Goal: Entertainment & Leisure: Consume media (video, audio)

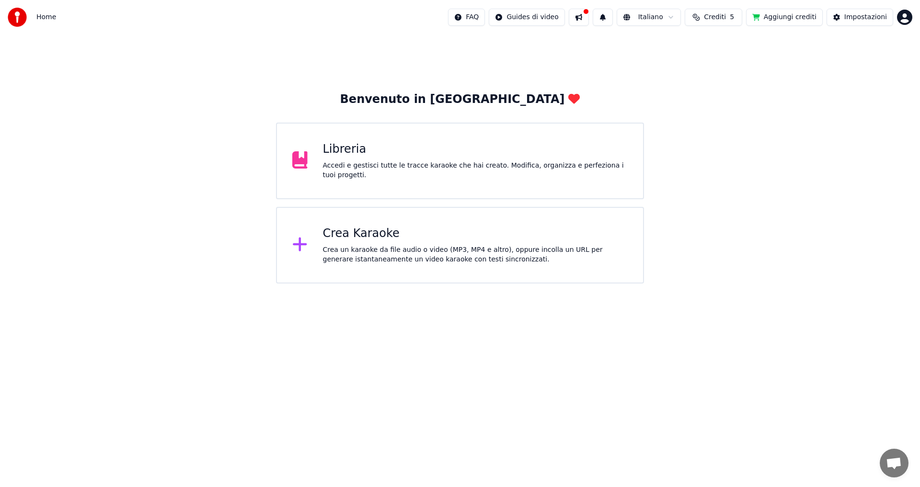
click at [579, 166] on div "Accedi e gestisci tutte le tracce karaoke che hai creato. Modifica, organizza e…" at bounding box center [475, 170] width 305 height 19
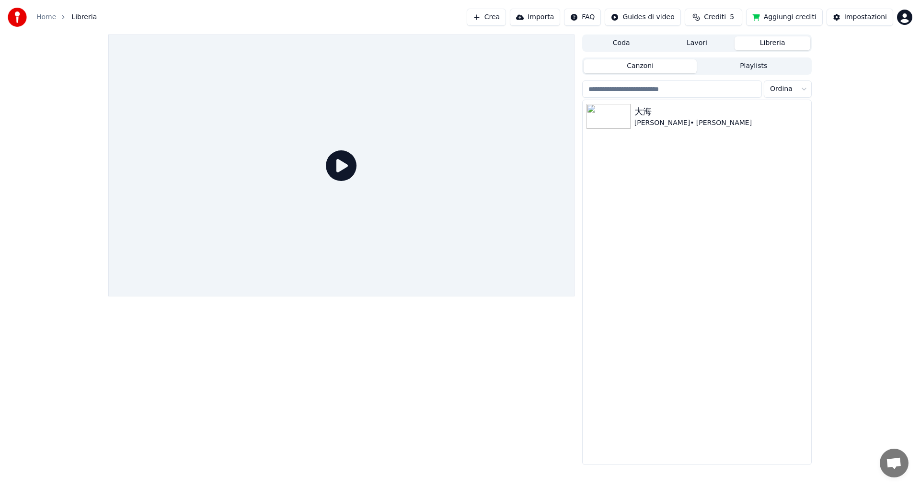
drag, startPoint x: 382, startPoint y: 195, endPoint x: 385, endPoint y: 189, distance: 7.1
click at [385, 189] on div at bounding box center [341, 166] width 466 height 262
click at [321, 165] on div at bounding box center [341, 166] width 466 height 262
click at [335, 162] on icon at bounding box center [341, 165] width 31 height 31
click at [352, 169] on icon at bounding box center [341, 165] width 31 height 31
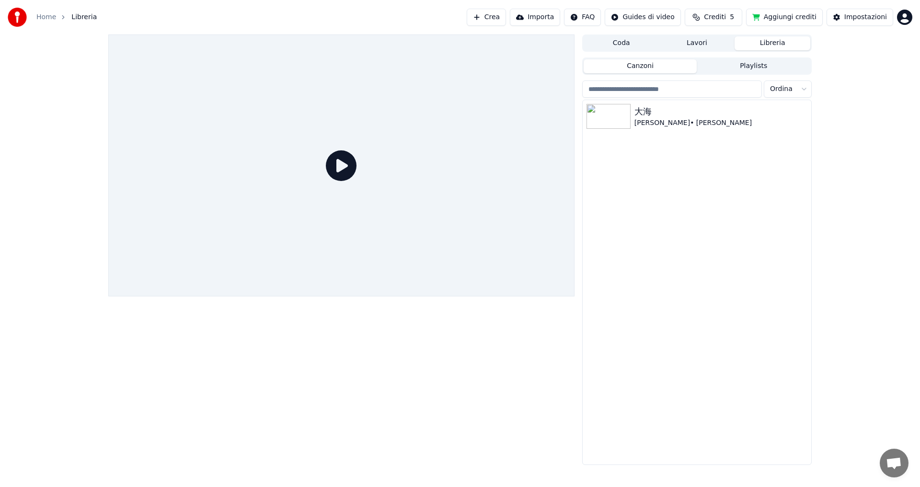
drag, startPoint x: 352, startPoint y: 169, endPoint x: 573, endPoint y: 151, distance: 222.1
click at [357, 170] on div at bounding box center [341, 166] width 466 height 262
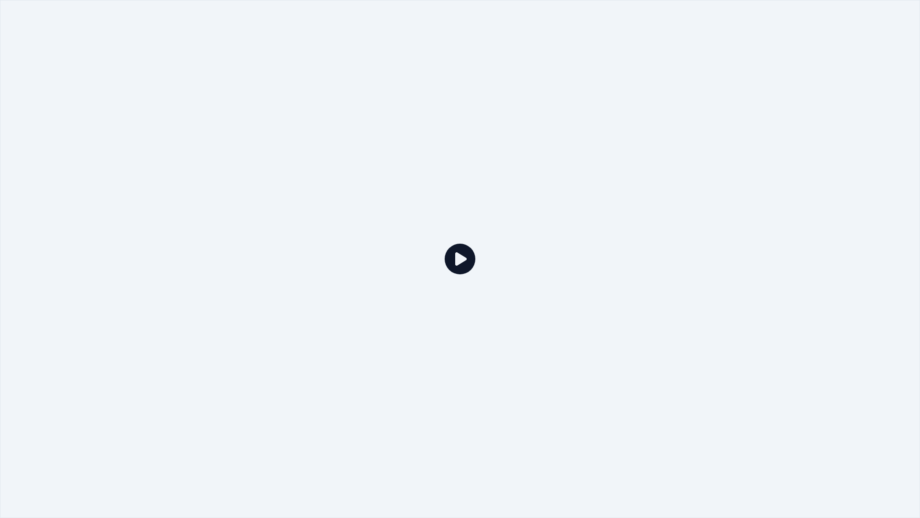
click at [486, 250] on div at bounding box center [460, 259] width 920 height 518
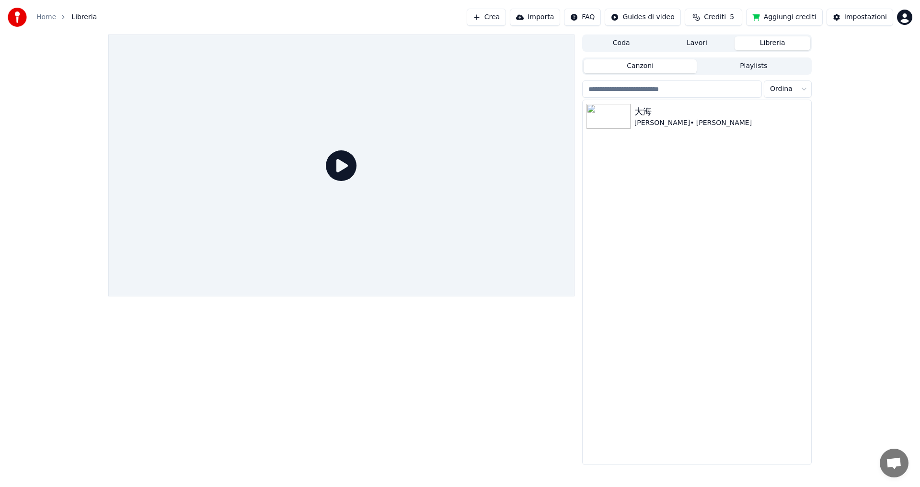
click at [486, 239] on div at bounding box center [341, 166] width 466 height 262
click at [609, 127] on img at bounding box center [609, 116] width 44 height 25
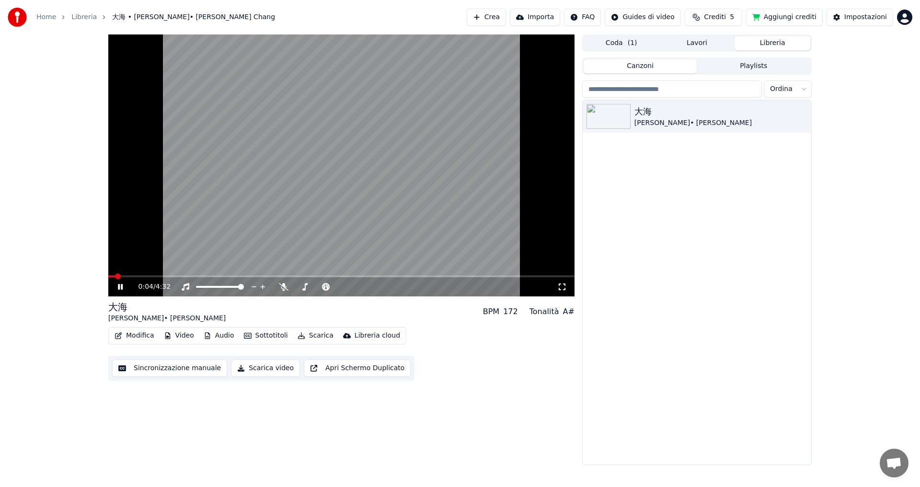
click at [148, 277] on span at bounding box center [341, 277] width 466 height 2
click at [197, 276] on span at bounding box center [341, 277] width 466 height 2
click at [239, 271] on video at bounding box center [341, 166] width 466 height 262
click at [279, 270] on video at bounding box center [341, 166] width 466 height 262
